Goal: Check status

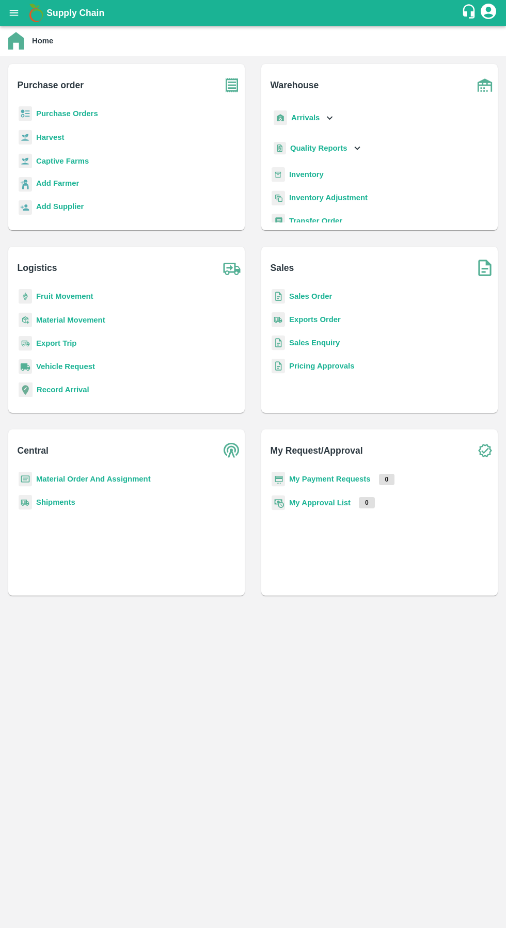
click at [301, 319] on b "Exports Order" at bounding box center [315, 319] width 52 height 8
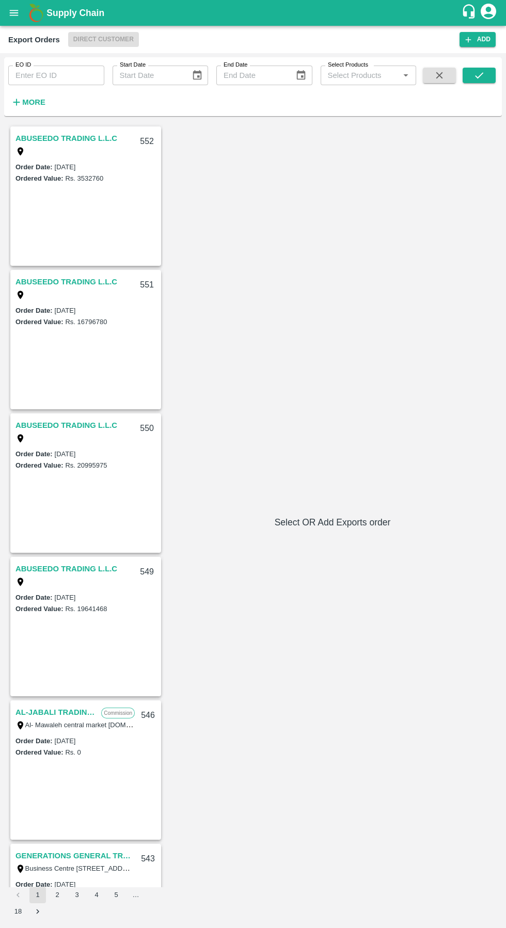
click at [60, 283] on link "ABUSEEDO TRADING L.L.C" at bounding box center [66, 281] width 102 height 13
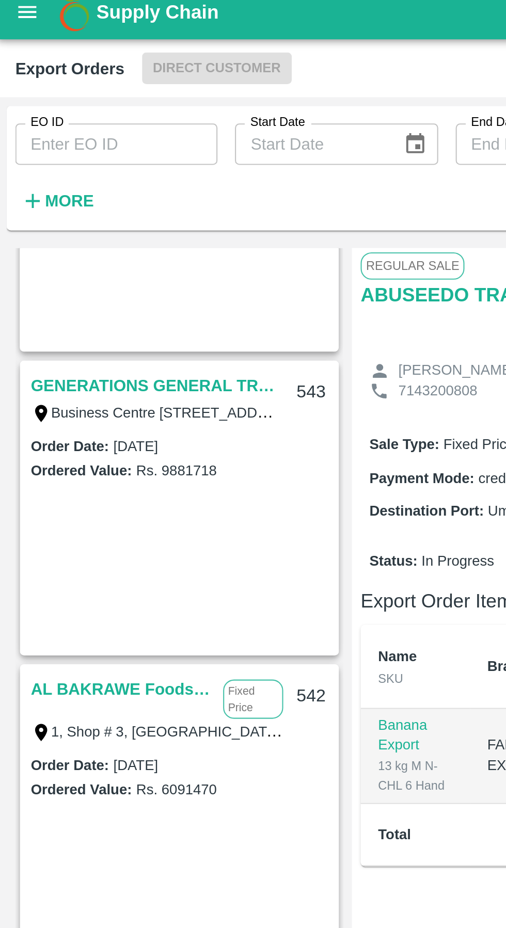
scroll to position [670, 0]
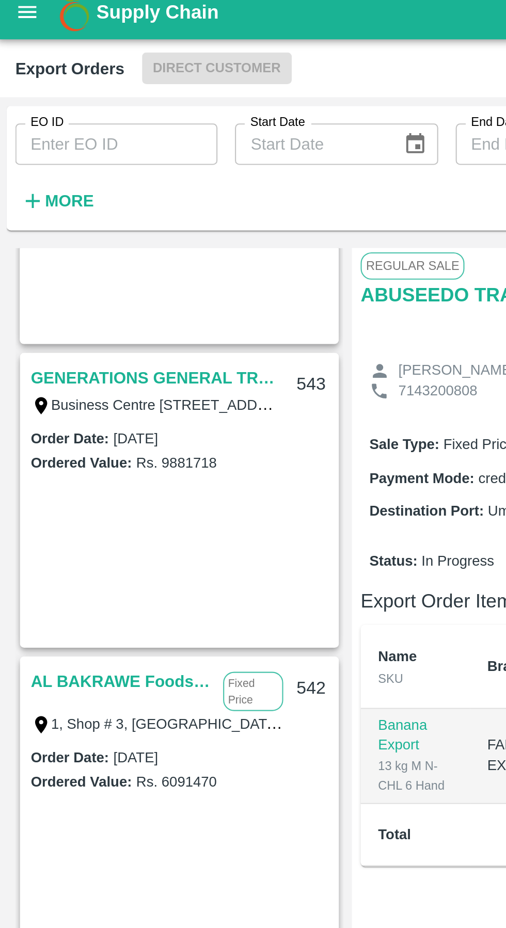
click at [73, 332] on link "AL BAKRAWE Foods FZE" at bounding box center [58, 328] width 86 height 13
